Goal: Task Accomplishment & Management: Manage account settings

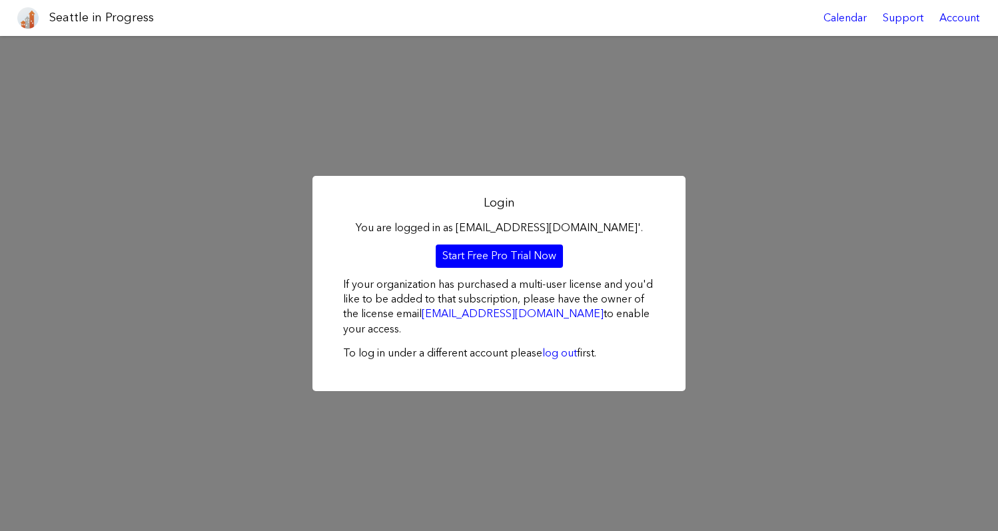
click at [41, 12] on link at bounding box center [28, 18] width 32 height 36
click at [21, 24] on img at bounding box center [27, 17] width 21 height 21
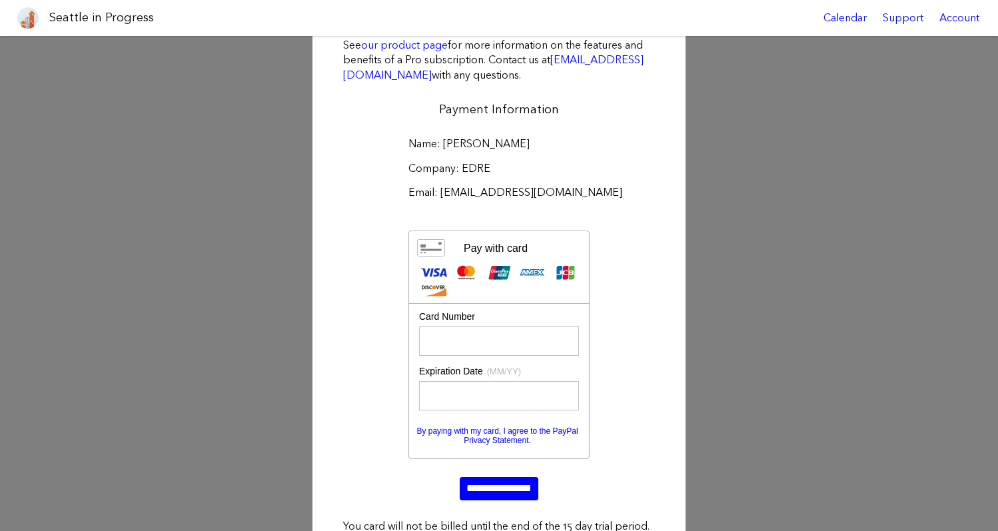
scroll to position [8, 0]
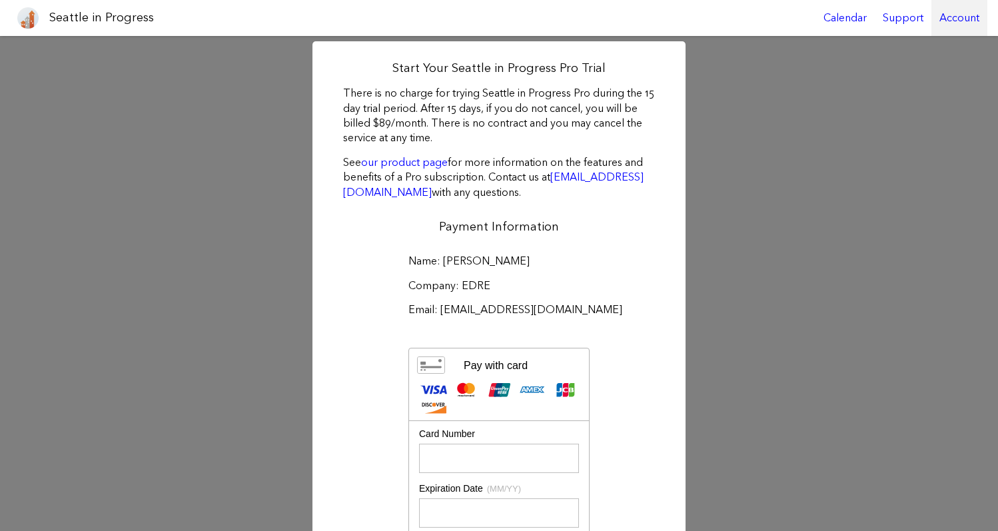
click at [958, 11] on div "Account" at bounding box center [959, 18] width 56 height 36
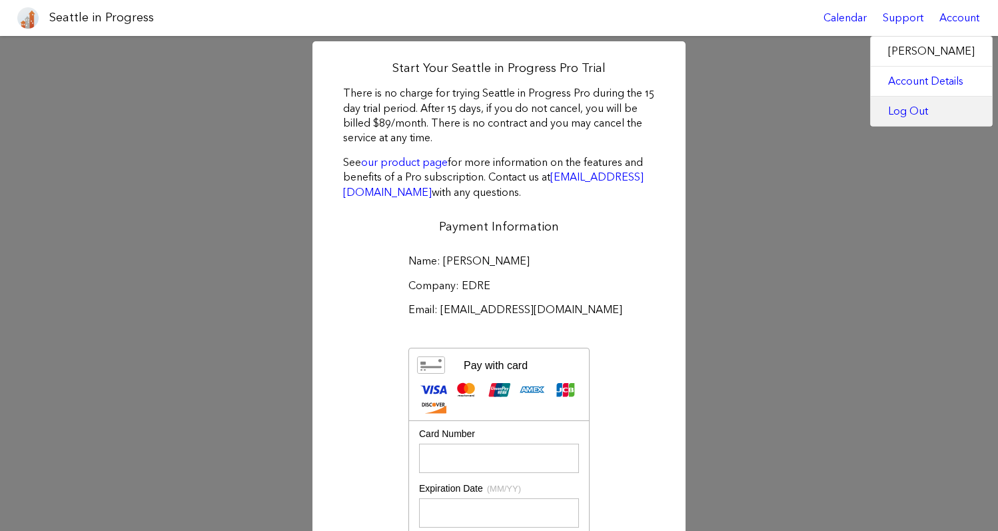
click at [918, 113] on link "Log Out" at bounding box center [930, 111] width 121 height 29
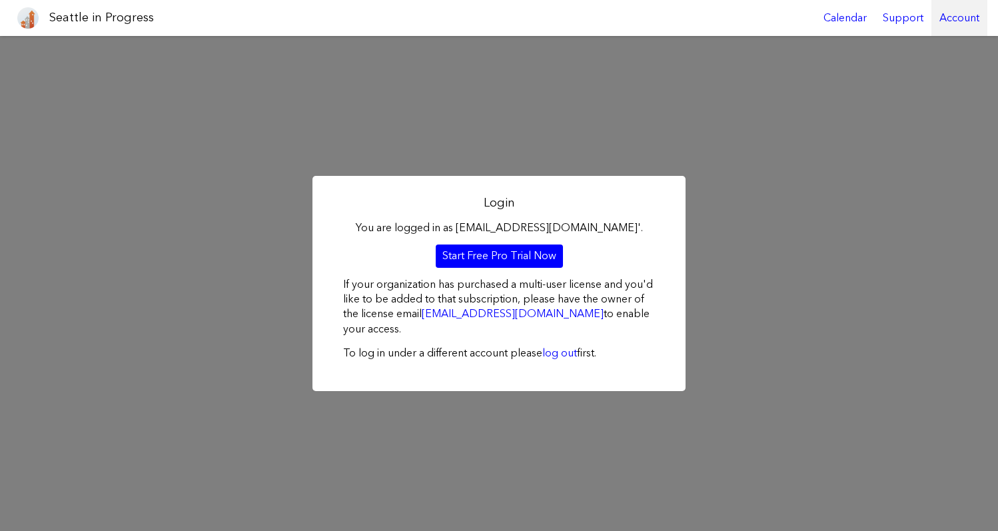
click at [967, 15] on div "Account" at bounding box center [959, 18] width 56 height 36
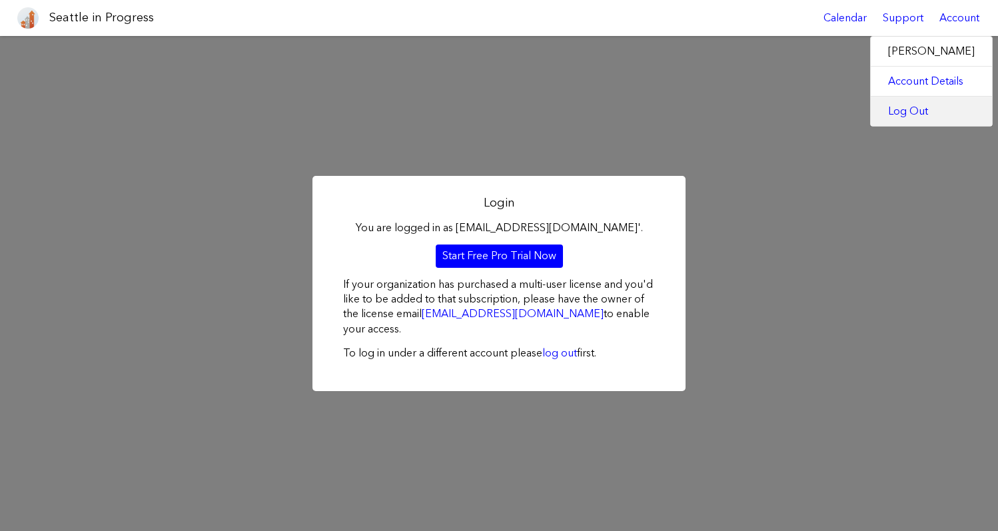
click at [925, 101] on link "Log Out" at bounding box center [930, 111] width 121 height 29
